Goal: Task Accomplishment & Management: Complete application form

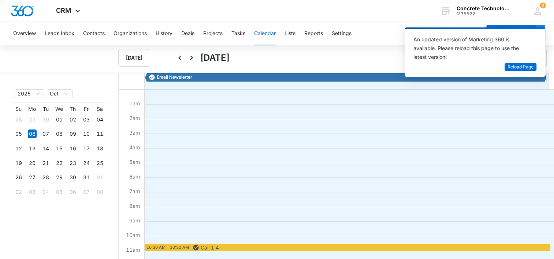
scroll to position [147, 0]
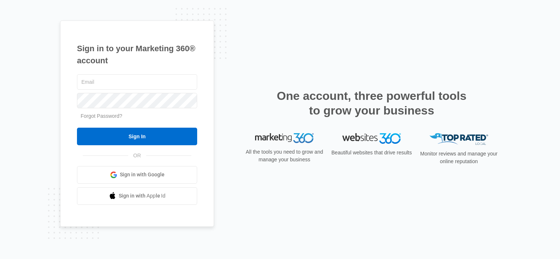
type input "lcutsinger@flycti.com"
click at [130, 140] on input "Sign In" at bounding box center [137, 137] width 120 height 18
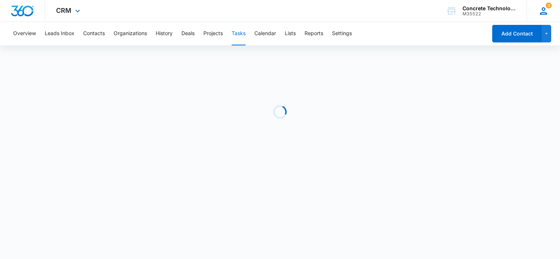
click at [544, 16] on div "3 LC Larry Cutsinger LCutsinger@flycti.com My Profile 3 Notifications Support L…" at bounding box center [542, 11] width 33 height 22
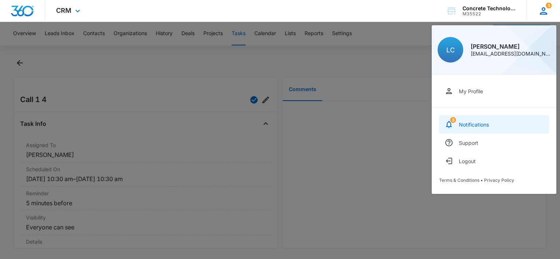
click at [477, 122] on div "Notifications" at bounding box center [474, 125] width 30 height 6
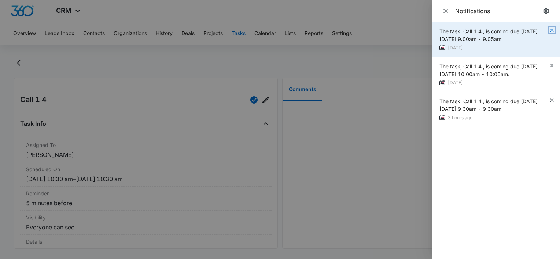
click at [550, 30] on icon "button" at bounding box center [552, 30] width 6 height 6
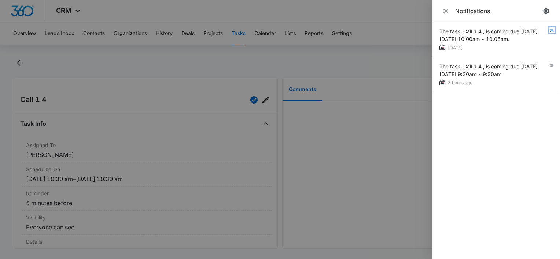
click at [550, 30] on icon "button" at bounding box center [552, 30] width 6 height 6
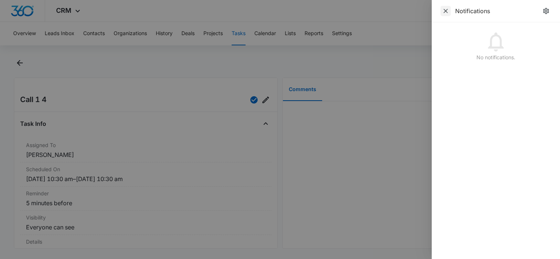
click at [447, 12] on icon "Close" at bounding box center [445, 11] width 4 height 4
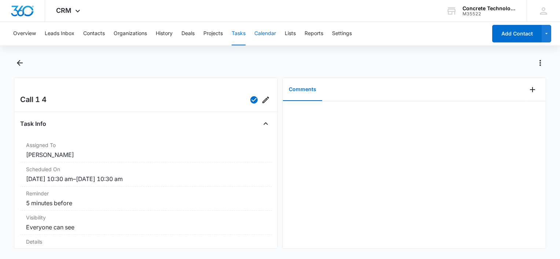
click at [262, 36] on button "Calendar" at bounding box center [265, 33] width 22 height 23
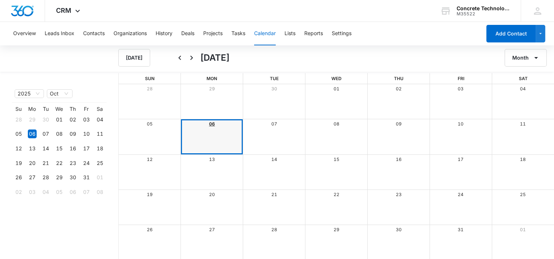
click at [210, 123] on link "06" at bounding box center [212, 123] width 6 height 5
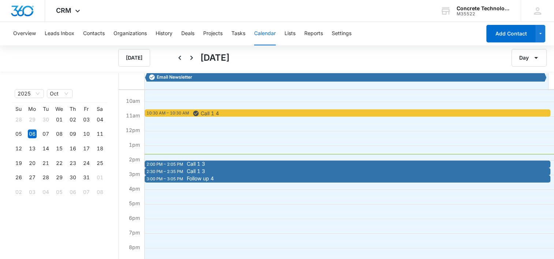
scroll to position [181, 0]
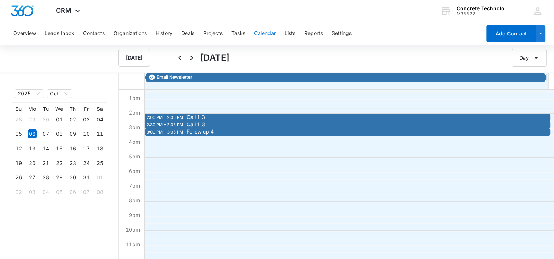
click at [212, 134] on div "Follow up 4" at bounding box center [386, 132] width 402 height 6
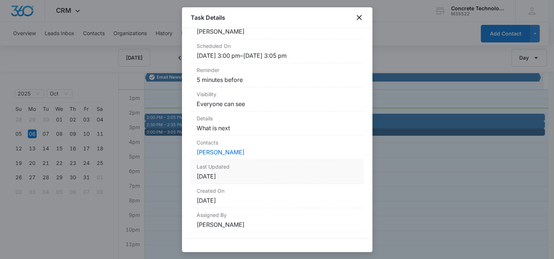
scroll to position [1, 0]
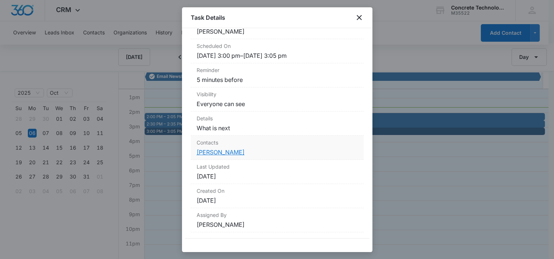
click at [233, 150] on link "Jerome Cohall" at bounding box center [221, 152] width 48 height 7
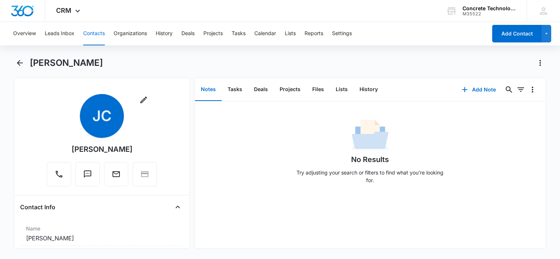
scroll to position [110, 0]
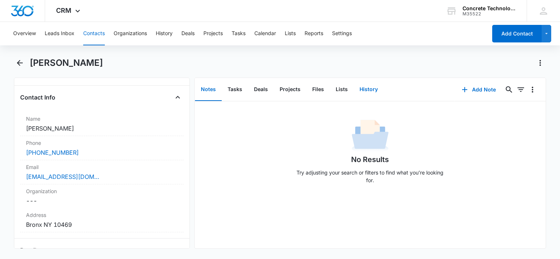
click at [365, 88] on button "History" at bounding box center [368, 89] width 30 height 23
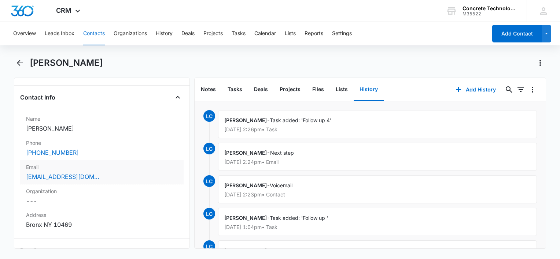
click at [116, 175] on div "Cohall69@gmail.com" at bounding box center [102, 177] width 152 height 9
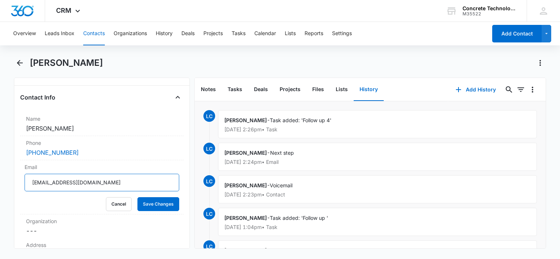
drag, startPoint x: 21, startPoint y: 181, endPoint x: -1, endPoint y: 173, distance: 23.3
click at [0, 173] on html "CRM Apps Reputation Websites Forms CRM Email Social Content Ads Intelligence Fi…" at bounding box center [280, 129] width 560 height 259
click at [265, 33] on button "Calendar" at bounding box center [265, 33] width 22 height 23
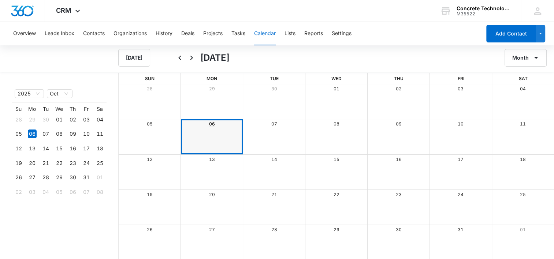
click at [210, 122] on link "06" at bounding box center [212, 123] width 6 height 5
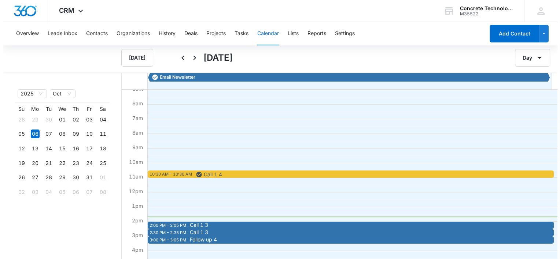
scroll to position [147, 0]
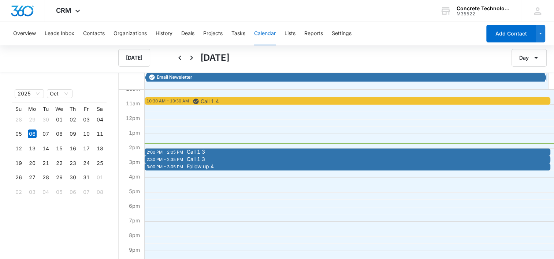
click at [174, 150] on div "2:00 PM – 2:05 PM" at bounding box center [166, 152] width 38 height 6
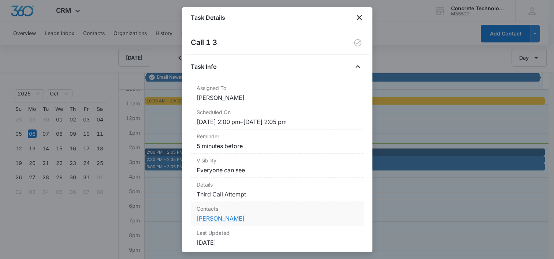
click at [211, 216] on link "Clyde Rice" at bounding box center [221, 218] width 48 height 7
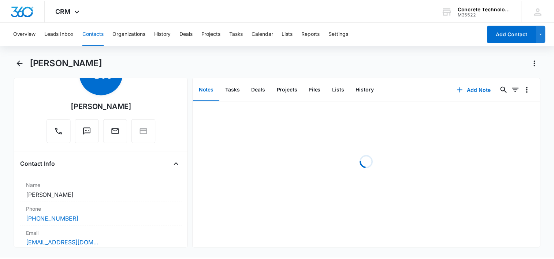
scroll to position [147, 0]
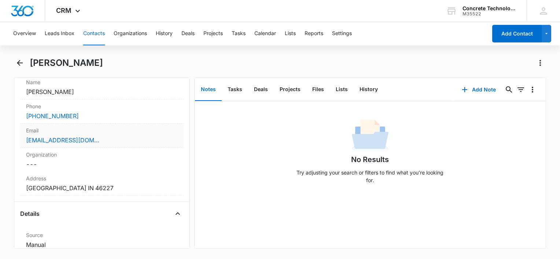
click at [123, 141] on div "clyderice53@gmail.com" at bounding box center [102, 140] width 152 height 9
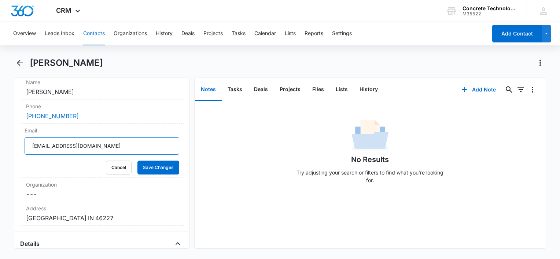
drag, startPoint x: 125, startPoint y: 141, endPoint x: 4, endPoint y: 129, distance: 121.1
click at [0, 127] on main "Clyde Rice Remove CR Clyde Rice Contact Info Name Cancel Save Changes Clyde Ric…" at bounding box center [280, 157] width 560 height 201
click at [238, 89] on button "Tasks" at bounding box center [235, 89] width 26 height 23
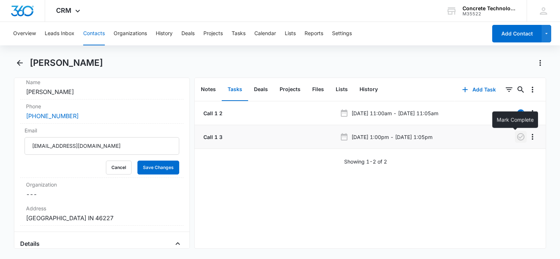
click at [516, 141] on icon "button" at bounding box center [520, 137] width 9 height 9
click at [362, 92] on button "History" at bounding box center [368, 89] width 30 height 23
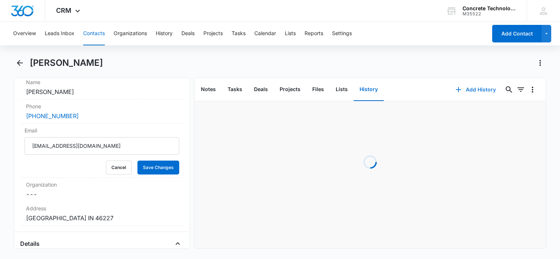
click at [473, 88] on button "Add History" at bounding box center [475, 90] width 55 height 18
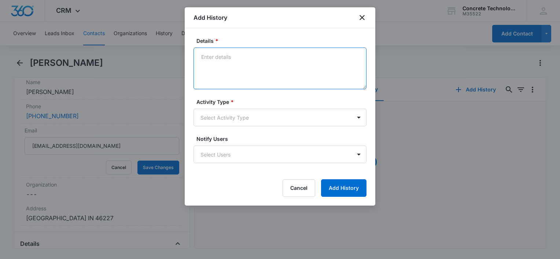
click at [225, 54] on textarea "Details *" at bounding box center [279, 69] width 173 height 42
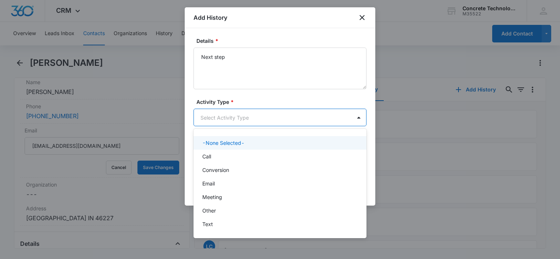
click at [242, 115] on body "CRM Apps Reputation Websites Forms CRM Email Social Content Ads Intelligence Fi…" at bounding box center [280, 129] width 560 height 259
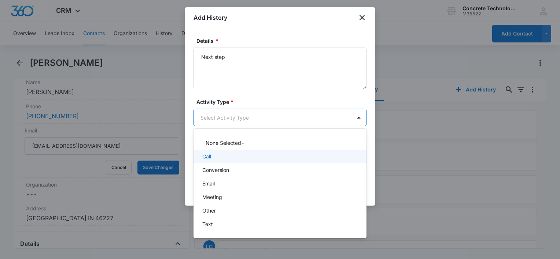
click at [237, 157] on div "Call" at bounding box center [279, 157] width 154 height 8
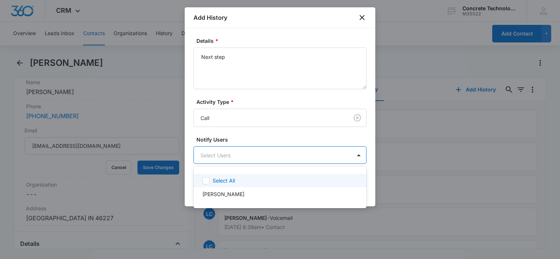
click at [237, 160] on body "CRM Apps Reputation Websites Forms CRM Email Social Content Ads Intelligence Fi…" at bounding box center [280, 129] width 560 height 259
click at [237, 185] on div "Select All" at bounding box center [279, 181] width 173 height 14
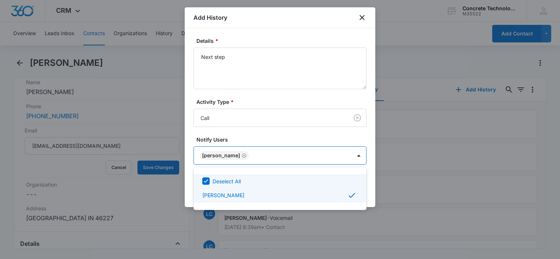
click at [251, 57] on div at bounding box center [280, 129] width 560 height 259
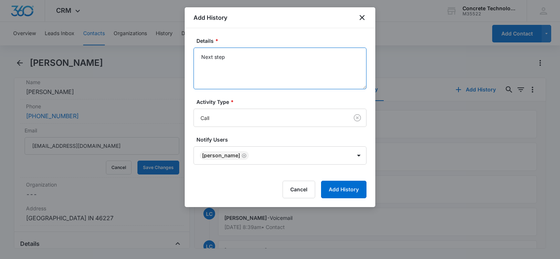
drag, startPoint x: 251, startPoint y: 57, endPoint x: 136, endPoint y: 59, distance: 114.7
click at [136, 59] on body "CRM Apps Reputation Websites Forms CRM Email Social Content Ads Intelligence Fi…" at bounding box center [280, 129] width 560 height 259
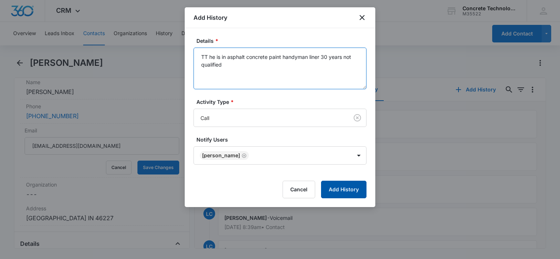
type textarea "TT he is in asphalt concrete paint handyman liner 30 years not qualified"
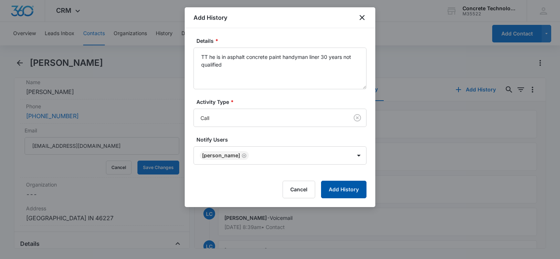
click at [346, 193] on button "Add History" at bounding box center [343, 190] width 45 height 18
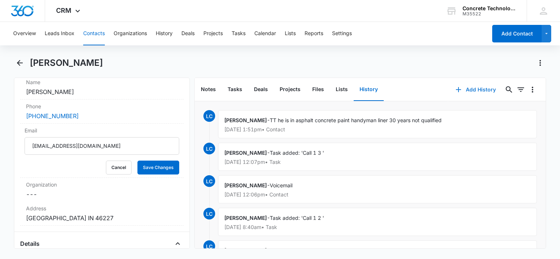
click at [470, 89] on button "Add History" at bounding box center [475, 90] width 55 height 18
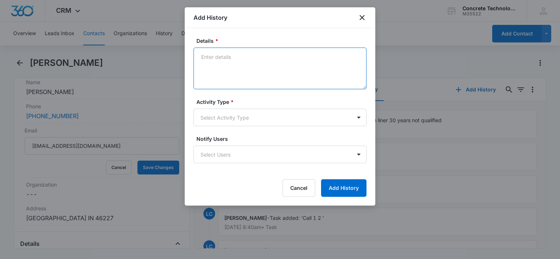
click at [278, 73] on textarea "Details *" at bounding box center [279, 69] width 173 height 42
type textarea "Next step"
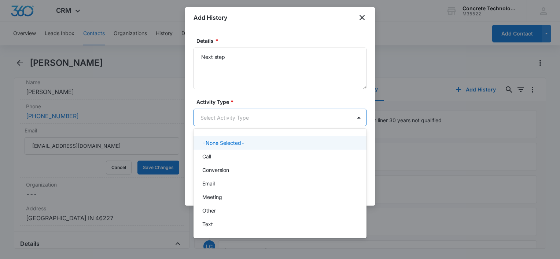
click at [237, 121] on body "CRM Apps Reputation Websites Forms CRM Email Social Content Ads Intelligence Fi…" at bounding box center [280, 129] width 560 height 259
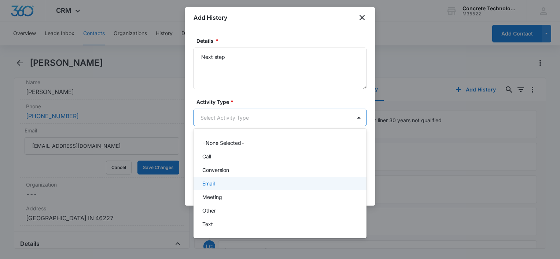
click at [215, 181] on p "Email" at bounding box center [208, 184] width 12 height 8
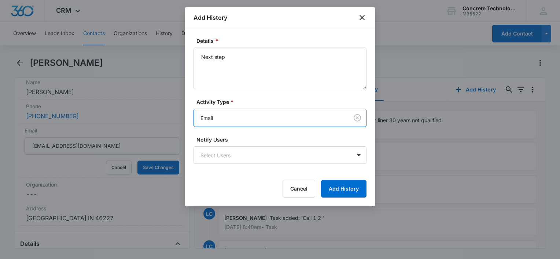
click at [215, 181] on div "Cancel Add History" at bounding box center [279, 189] width 173 height 18
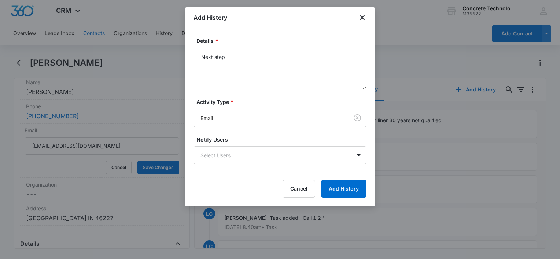
click at [218, 169] on form "Details * Next step Activity Type * Email Notify Users Select Users Cancel Add …" at bounding box center [279, 117] width 173 height 161
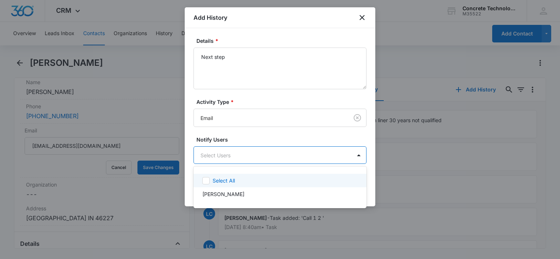
click at [220, 162] on body "CRM Apps Reputation Websites Forms CRM Email Social Content Ads Intelligence Fi…" at bounding box center [280, 129] width 560 height 259
click at [218, 179] on p "Select All" at bounding box center [223, 181] width 22 height 8
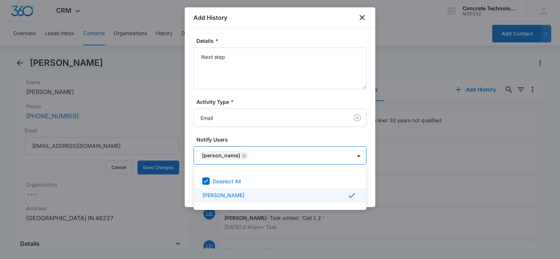
click at [372, 192] on div at bounding box center [280, 129] width 560 height 259
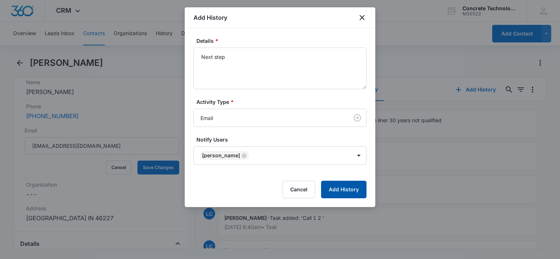
click at [356, 190] on button "Add History" at bounding box center [343, 190] width 45 height 18
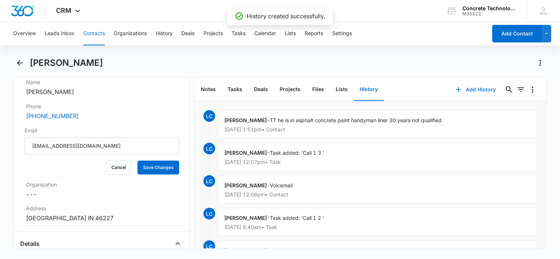
click at [468, 89] on button "Add History" at bounding box center [475, 90] width 55 height 18
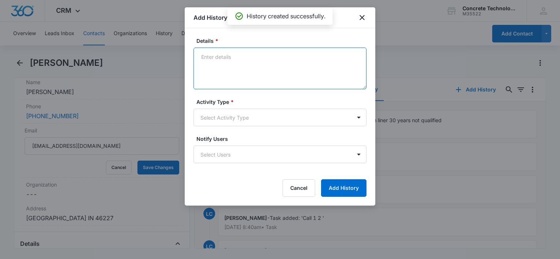
click at [263, 64] on textarea "Details *" at bounding box center [279, 69] width 173 height 42
click at [233, 78] on textarea "Details *" at bounding box center [279, 69] width 173 height 42
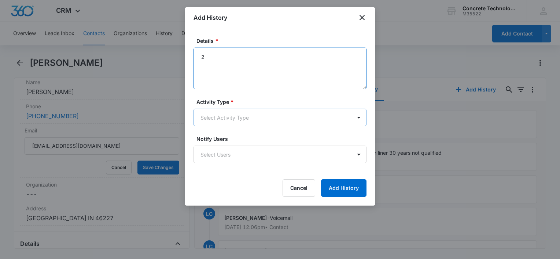
type textarea "2"
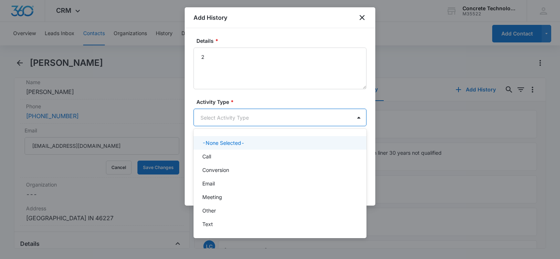
click at [273, 122] on body "CRM Apps Reputation Websites Forms CRM Email Social Content Ads Intelligence Fi…" at bounding box center [280, 129] width 560 height 259
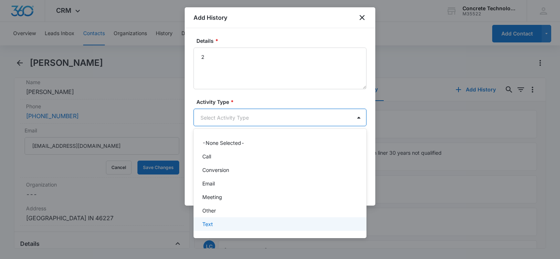
click at [217, 223] on div "Text" at bounding box center [279, 225] width 154 height 8
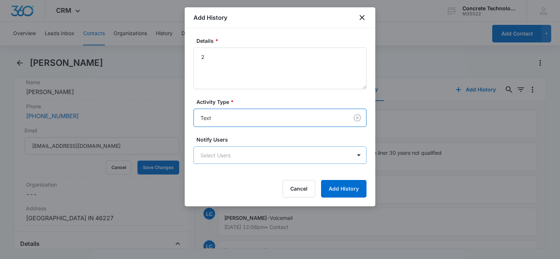
click at [238, 162] on body "CRM Apps Reputation Websites Forms CRM Email Social Content Ads Intelligence Fi…" at bounding box center [280, 129] width 560 height 259
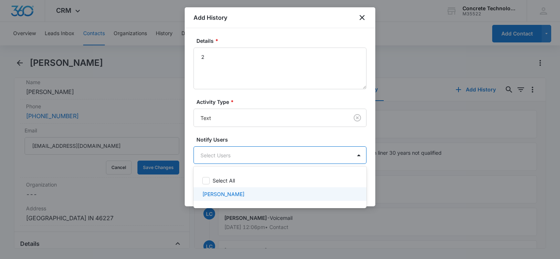
drag, startPoint x: 224, startPoint y: 193, endPoint x: 258, endPoint y: 190, distance: 34.2
click at [225, 193] on p "[PERSON_NAME]" at bounding box center [223, 194] width 42 height 8
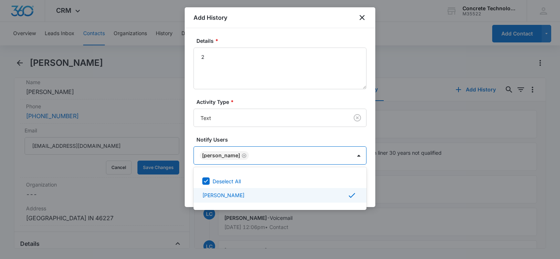
click at [373, 190] on div at bounding box center [280, 129] width 560 height 259
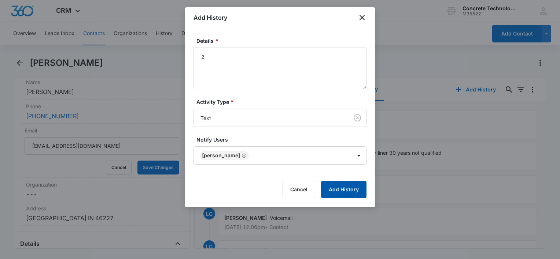
click at [355, 188] on button "Add History" at bounding box center [343, 190] width 45 height 18
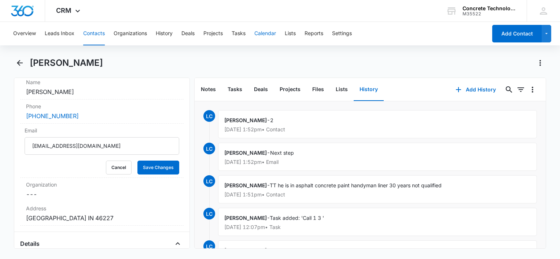
click at [273, 35] on button "Calendar" at bounding box center [265, 33] width 22 height 23
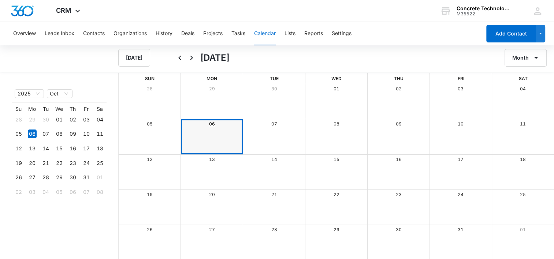
click at [209, 123] on link "06" at bounding box center [212, 123] width 6 height 5
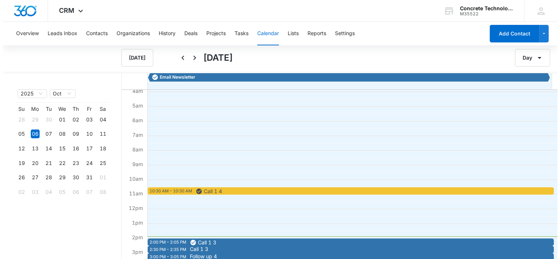
scroll to position [110, 0]
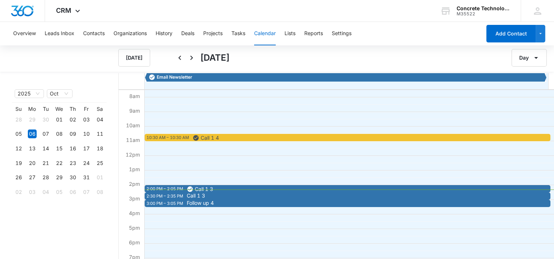
click at [161, 196] on div "2:30 PM – 2:35 PM" at bounding box center [166, 196] width 38 height 6
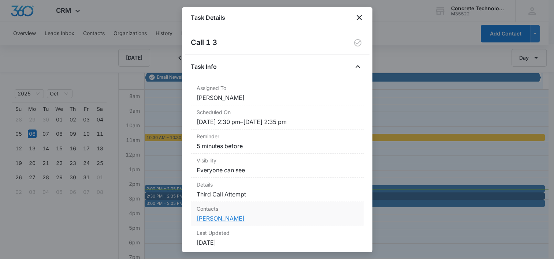
click at [217, 217] on link "Alexia Marie Williams" at bounding box center [221, 218] width 48 height 7
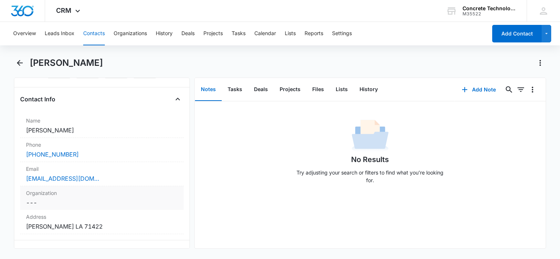
scroll to position [110, 0]
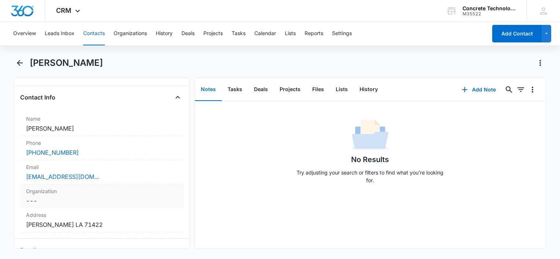
click at [136, 190] on label "Organization" at bounding box center [102, 192] width 152 height 8
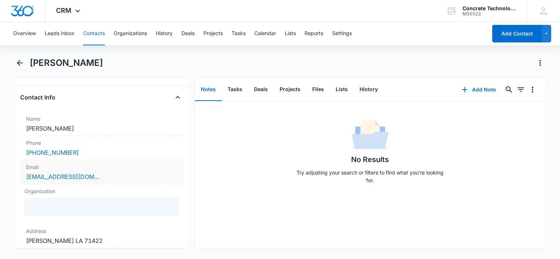
click at [130, 180] on div "walexia992@gmail.com" at bounding box center [102, 177] width 152 height 9
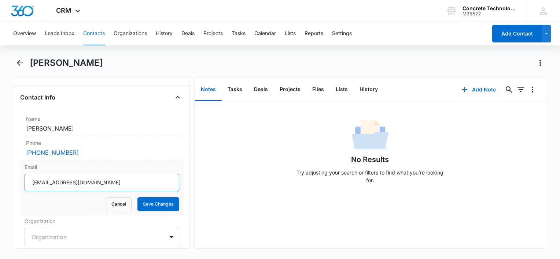
drag, startPoint x: 129, startPoint y: 182, endPoint x: -1, endPoint y: 190, distance: 131.0
click at [0, 190] on html "CRM Apps Reputation Websites Forms CRM Email Social Content Ads Intelligence Fi…" at bounding box center [280, 129] width 560 height 259
click at [237, 89] on button "Tasks" at bounding box center [235, 89] width 26 height 23
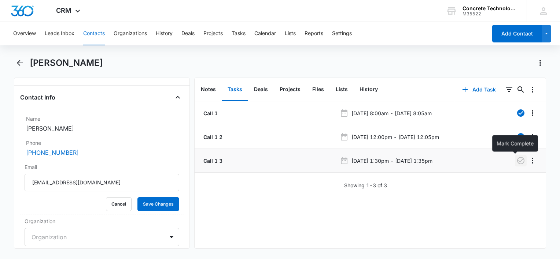
click at [515, 159] on button "button" at bounding box center [521, 161] width 12 height 12
click at [369, 82] on button "History" at bounding box center [368, 89] width 30 height 23
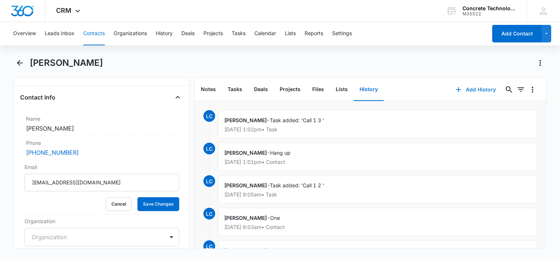
click at [467, 92] on button "Add History" at bounding box center [475, 90] width 55 height 18
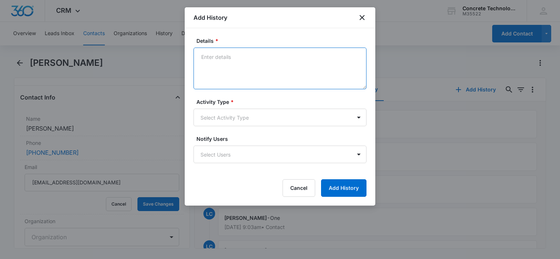
click at [260, 64] on textarea "Details *" at bounding box center [279, 69] width 173 height 42
type textarea "Next step"
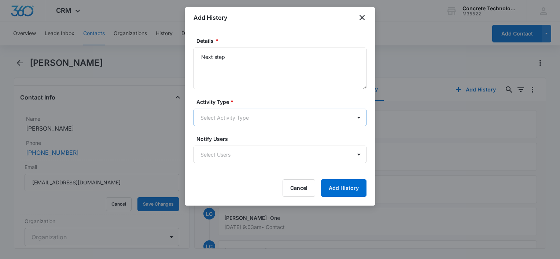
click at [234, 123] on body "CRM Apps Reputation Websites Forms CRM Email Social Content Ads Intelligence Fi…" at bounding box center [280, 129] width 560 height 259
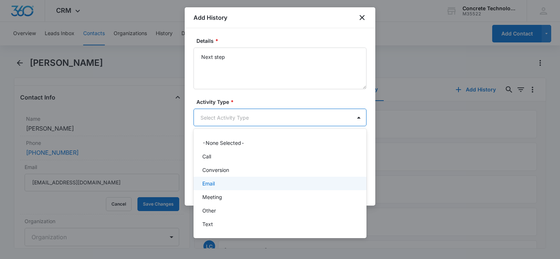
click at [218, 180] on div "Email" at bounding box center [279, 184] width 154 height 8
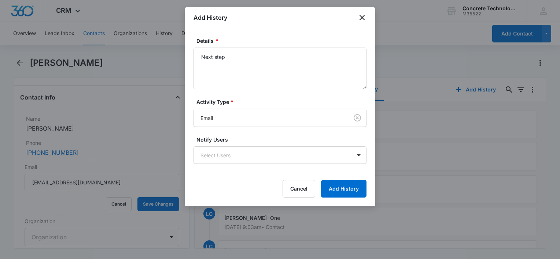
click at [218, 176] on form "Details * Next step Activity Type * Email Notify Users Select Users Cancel Add …" at bounding box center [279, 117] width 173 height 161
click at [221, 162] on body "CRM Apps Reputation Websites Forms CRM Email Social Content Ads Intelligence Fi…" at bounding box center [280, 129] width 560 height 259
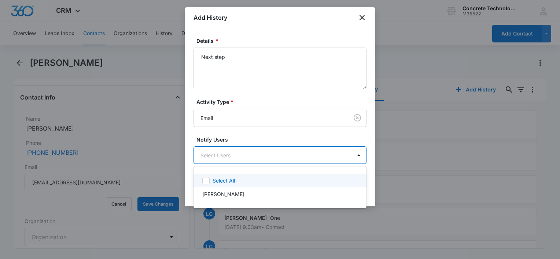
click at [217, 187] on div "Select All" at bounding box center [279, 181] width 173 height 14
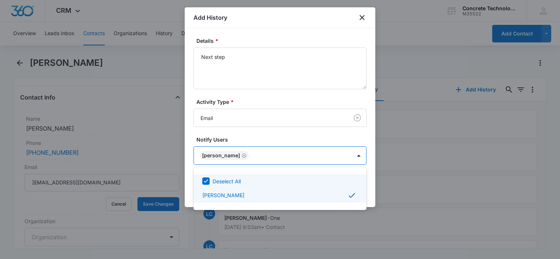
click at [373, 193] on div at bounding box center [280, 129] width 560 height 259
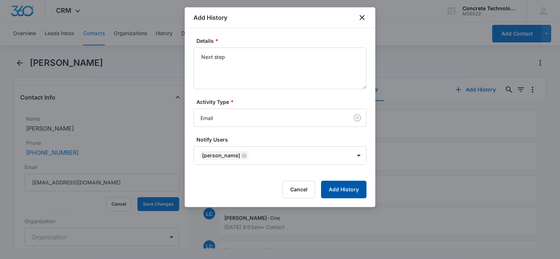
click at [359, 192] on button "Add History" at bounding box center [343, 190] width 45 height 18
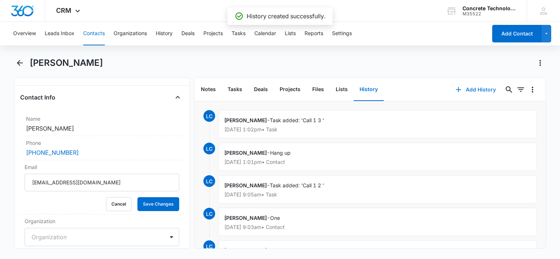
click at [473, 89] on button "Add History" at bounding box center [475, 90] width 55 height 18
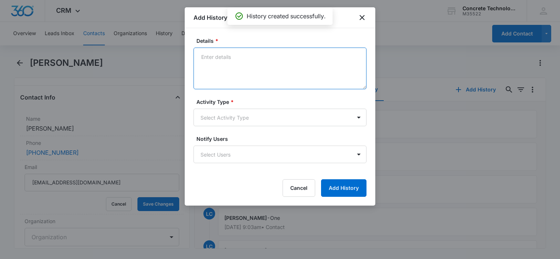
click at [257, 70] on textarea "Details *" at bounding box center [279, 69] width 173 height 42
type textarea "MB Not up"
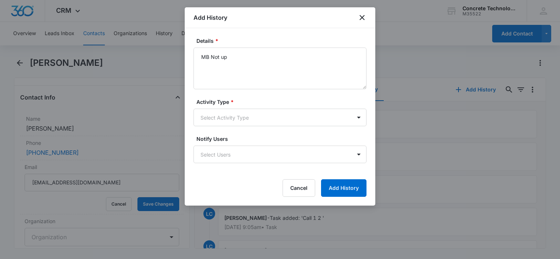
click at [251, 127] on form "Details * MB Not up Activity Type * Select Activity Type Notify Users Select Us…" at bounding box center [279, 117] width 173 height 160
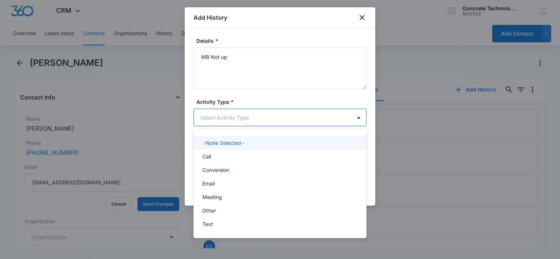
click at [257, 119] on body "CRM Apps Reputation Websites Forms CRM Email Social Content Ads Intelligence Fi…" at bounding box center [280, 129] width 560 height 259
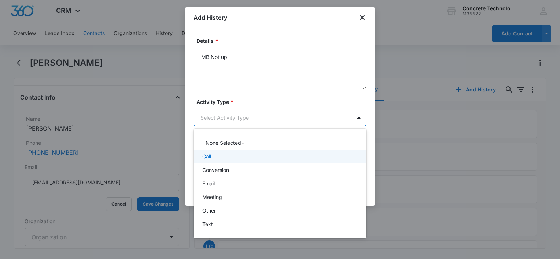
click at [246, 158] on div "Call" at bounding box center [279, 157] width 154 height 8
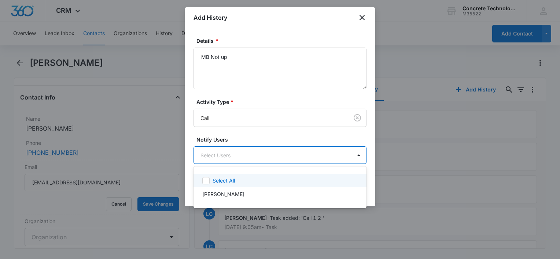
click at [246, 158] on body "CRM Apps Reputation Websites Forms CRM Email Social Content Ads Intelligence Fi…" at bounding box center [280, 129] width 560 height 259
click at [244, 175] on div "Select All" at bounding box center [279, 181] width 173 height 14
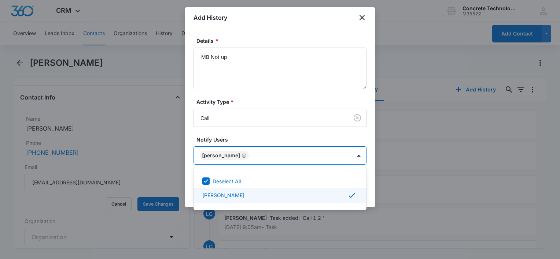
click at [369, 191] on div at bounding box center [280, 129] width 560 height 259
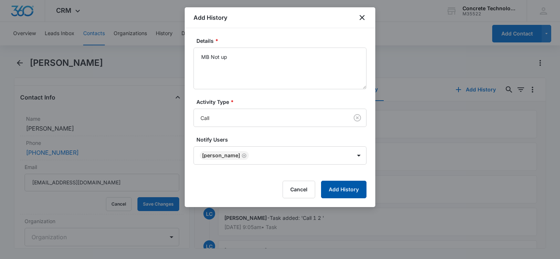
click at [360, 191] on button "Add History" at bounding box center [343, 190] width 45 height 18
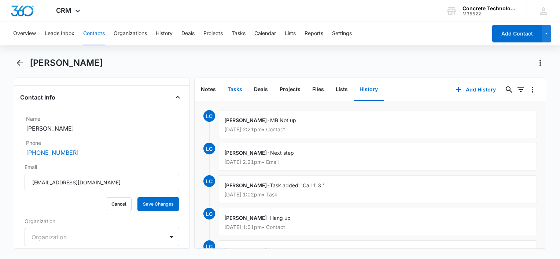
click at [236, 88] on button "Tasks" at bounding box center [235, 89] width 26 height 23
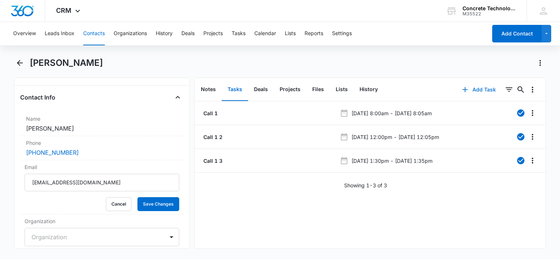
click at [463, 87] on icon "button" at bounding box center [464, 89] width 9 height 9
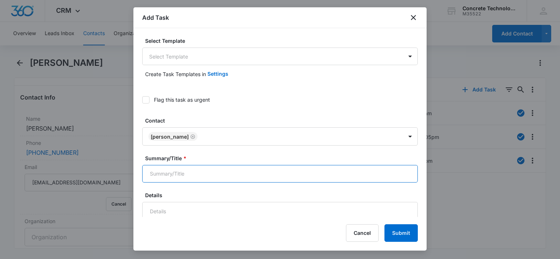
click at [199, 177] on input "Summary/Title *" at bounding box center [279, 174] width 275 height 18
click at [221, 62] on body "CRM Apps Reputation Websites Forms CRM Email Social Content Ads Intelligence Fi…" at bounding box center [280, 129] width 560 height 259
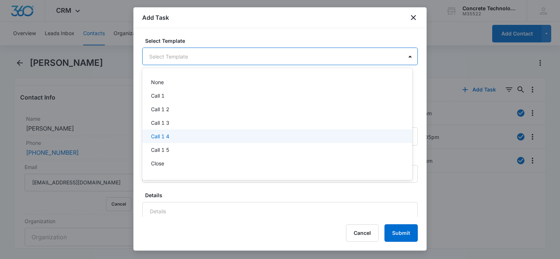
click at [198, 133] on div "Call 1 4" at bounding box center [276, 137] width 251 height 8
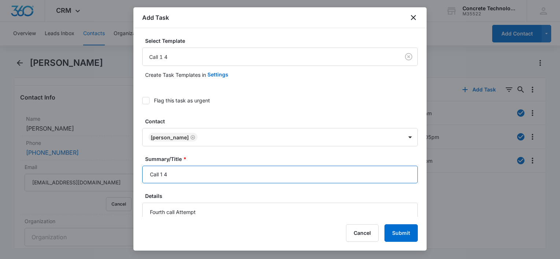
click at [232, 175] on input "Call 1 4" at bounding box center [279, 175] width 275 height 18
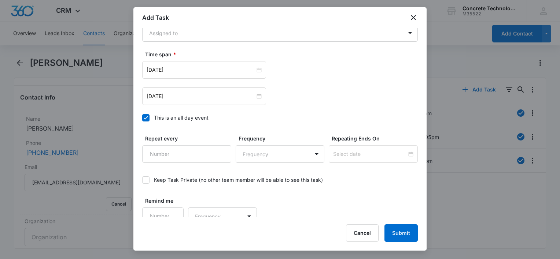
scroll to position [535, 0]
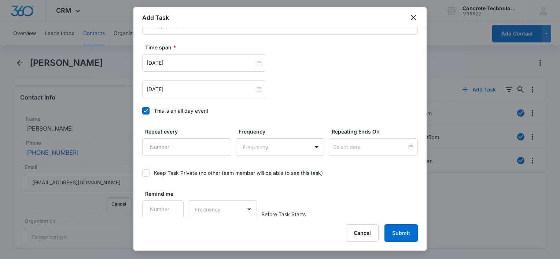
type input "Call 1 4"
click at [147, 109] on icon at bounding box center [146, 110] width 4 height 3
click at [142, 111] on input "This is an all day event" at bounding box center [142, 111] width 0 height 0
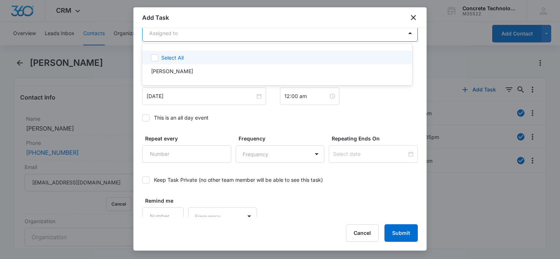
click at [195, 33] on body "CRM Apps Reputation Websites Forms CRM Email Social Content Ads Intelligence Fi…" at bounding box center [280, 129] width 560 height 259
click at [191, 61] on div "Select All" at bounding box center [281, 58] width 241 height 8
checkbox input "true"
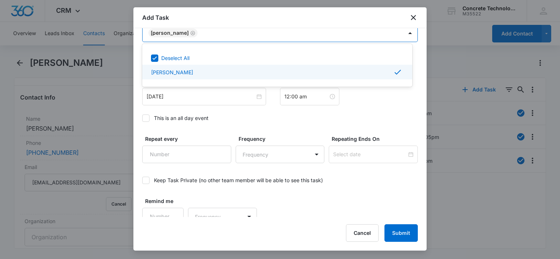
click at [187, 97] on div at bounding box center [280, 129] width 560 height 259
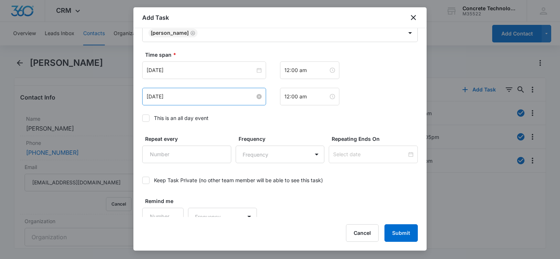
click at [187, 97] on input "Aug 5, 2025" at bounding box center [201, 97] width 108 height 8
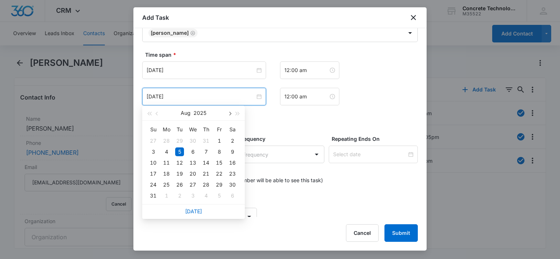
click at [229, 115] on span "button" at bounding box center [229, 114] width 4 height 4
type input "Oct 9, 2025"
click at [205, 193] on div "9" at bounding box center [205, 196] width 9 height 9
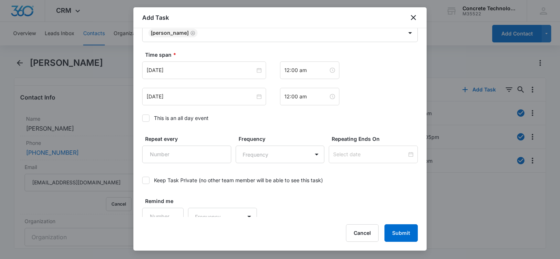
click at [233, 81] on div "Aug 5, 2025 12:00 am Oct 9, 2025 Oct 2025 Su Mo Tu We Th Fr Sa 28 29 30 1 2 3 4…" at bounding box center [279, 84] width 275 height 44
click at [230, 71] on input "Aug 5, 2025" at bounding box center [201, 70] width 108 height 8
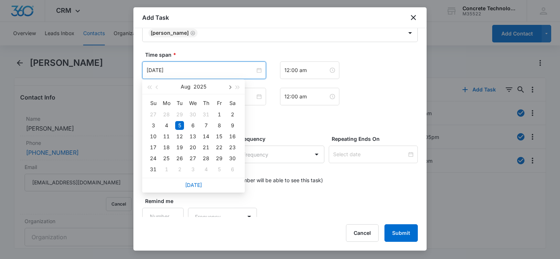
click at [231, 85] on button "button" at bounding box center [229, 86] width 8 height 15
type input "Oct 9, 2025"
click at [205, 167] on div "9" at bounding box center [205, 169] width 9 height 9
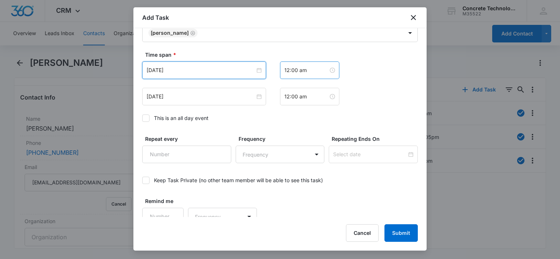
click at [296, 77] on div "12:00 am" at bounding box center [309, 71] width 59 height 18
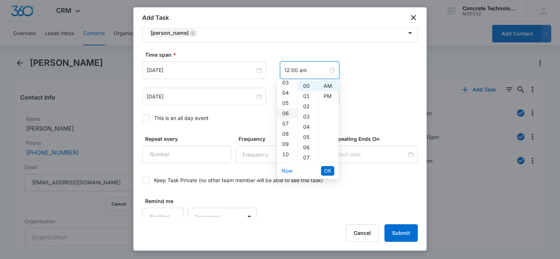
scroll to position [73, 0]
click at [285, 123] on div "11" at bounding box center [287, 126] width 21 height 10
type input "11:00 am"
drag, startPoint x: 324, startPoint y: 163, endPoint x: 324, endPoint y: 168, distance: 4.8
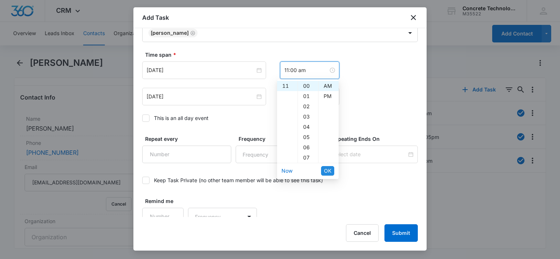
click at [324, 167] on div "12 01 02 03 04 05 06 07 08 09 10 11 00 01 02 03 04 05 06 07 08 09 10 11 12 13 1…" at bounding box center [308, 129] width 62 height 100
click at [324, 168] on span "OK" at bounding box center [327, 171] width 7 height 8
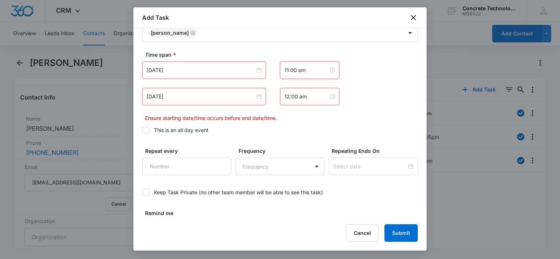
click at [302, 105] on div "Oct 9, 2025 Oct 2025 Su Mo Tu We Th Fr Sa 28 29 30 1 2 3 4 5 6 7 8 9 10 11 12 1…" at bounding box center [279, 92] width 275 height 60
click at [302, 100] on div "12:00 am" at bounding box center [309, 97] width 59 height 18
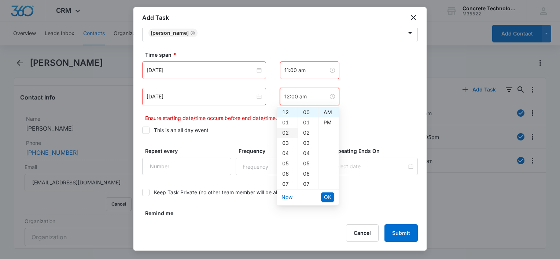
scroll to position [110, 0]
click at [286, 115] on div "11" at bounding box center [287, 115] width 21 height 10
click at [307, 159] on div "05" at bounding box center [308, 164] width 20 height 10
type input "11:05 am"
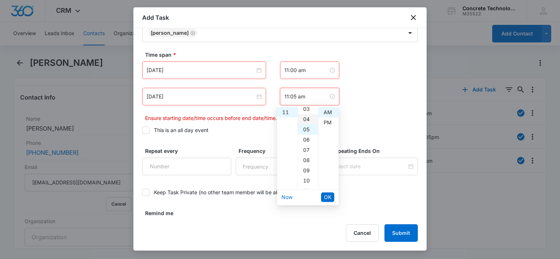
scroll to position [51, 0]
click at [322, 196] on button "OK" at bounding box center [327, 198] width 13 height 10
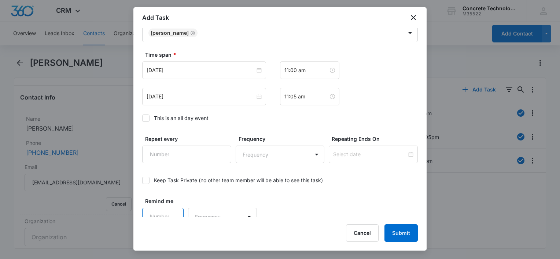
click at [163, 215] on input "Remind me" at bounding box center [162, 217] width 41 height 18
drag, startPoint x: 163, startPoint y: 215, endPoint x: 162, endPoint y: 203, distance: 11.7
click at [163, 214] on input "Remind me" at bounding box center [162, 217] width 41 height 18
click at [163, 211] on input "Remind me" at bounding box center [162, 217] width 41 height 18
click at [172, 209] on input "1" at bounding box center [162, 217] width 41 height 18
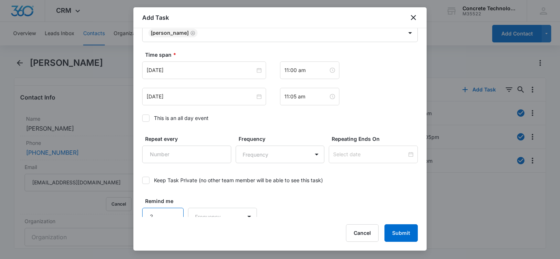
click at [172, 209] on input "2" at bounding box center [162, 217] width 41 height 18
click at [172, 209] on input "3" at bounding box center [162, 217] width 41 height 18
click at [172, 209] on input "4" at bounding box center [162, 217] width 41 height 18
type input "5"
click at [172, 209] on input "5" at bounding box center [162, 217] width 41 height 18
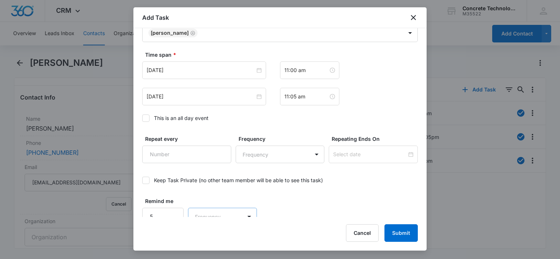
click at [199, 212] on body "CRM Apps Reputation Websites Forms CRM Email Social Content Ads Intelligence Fi…" at bounding box center [280, 129] width 560 height 259
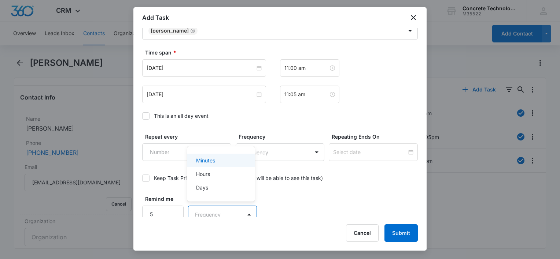
click at [207, 157] on p "Minutes" at bounding box center [205, 161] width 19 height 8
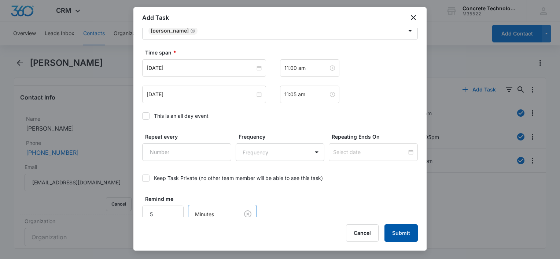
click at [394, 227] on button "Submit" at bounding box center [400, 234] width 33 height 18
